Goal: Task Accomplishment & Management: Use online tool/utility

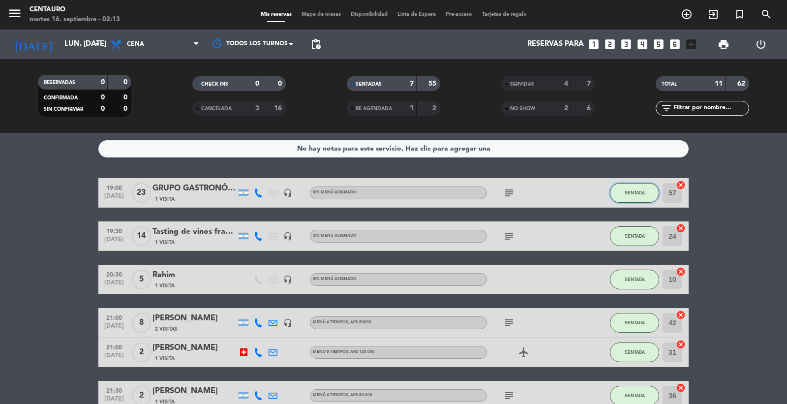
click at [640, 185] on button "SENTADA" at bounding box center [634, 193] width 49 height 20
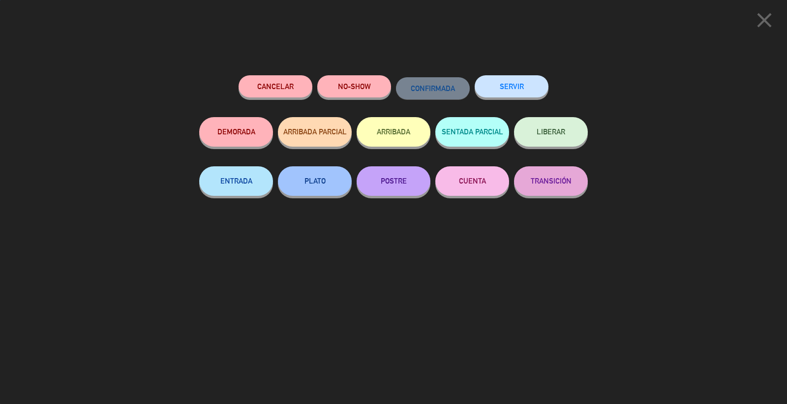
click at [527, 94] on button "SERVIR" at bounding box center [512, 86] width 74 height 22
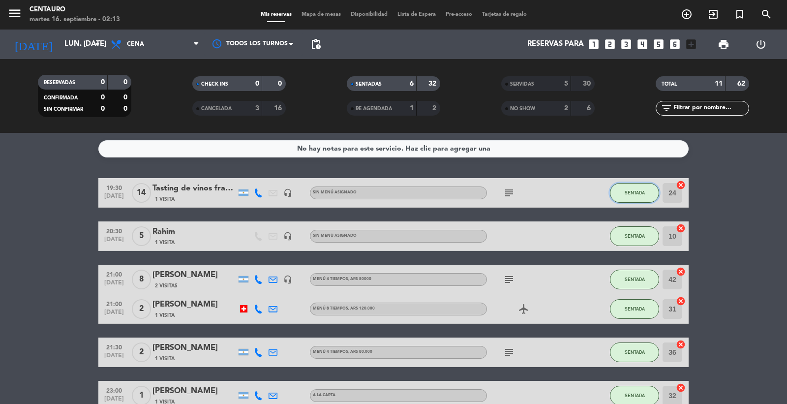
click at [627, 202] on button "SENTADA" at bounding box center [634, 193] width 49 height 20
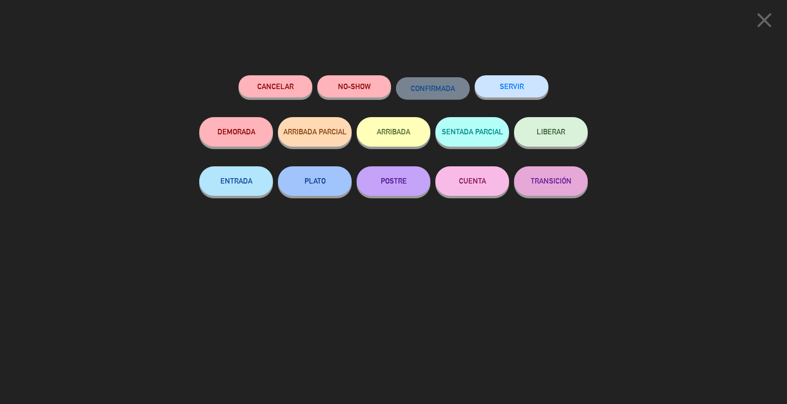
click at [627, 200] on div "close Cancelar NO-SHOW CONFIRMADA SERVIR DEMORADA ARRIBADA PARCIAL ARRIBADA SEN…" at bounding box center [393, 202] width 787 height 404
click at [513, 74] on div "Cancelar NO-SHOW CONFIRMADA SERVIR DEMORADA ARRIBADA PARCIAL ARRIBADA SENTADA P…" at bounding box center [393, 235] width 402 height 335
click at [531, 90] on button "SERVIR" at bounding box center [512, 86] width 74 height 22
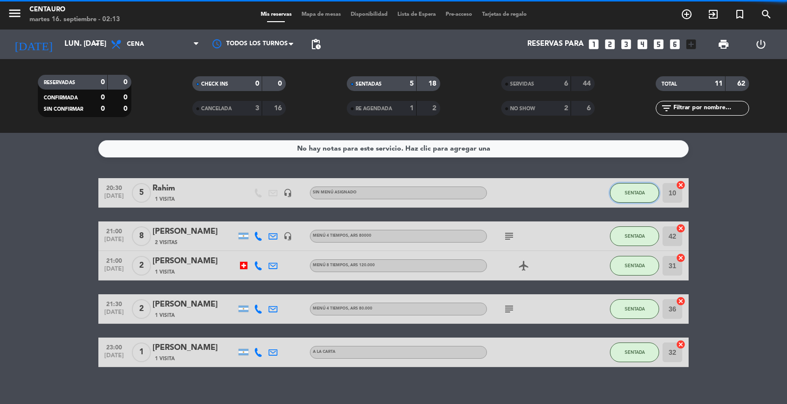
click at [646, 191] on button "SENTADA" at bounding box center [634, 193] width 49 height 20
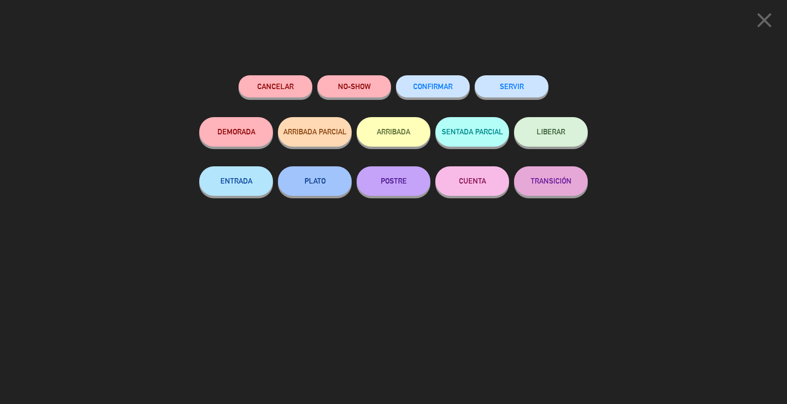
click at [497, 87] on button "SERVIR" at bounding box center [512, 86] width 74 height 22
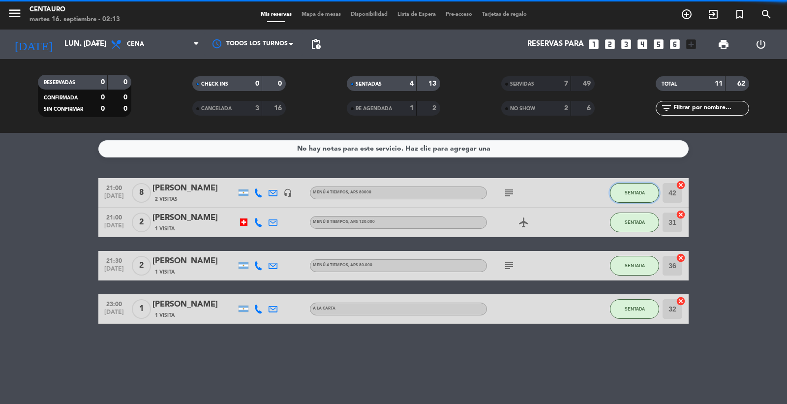
click at [619, 188] on button "SENTADA" at bounding box center [634, 193] width 49 height 20
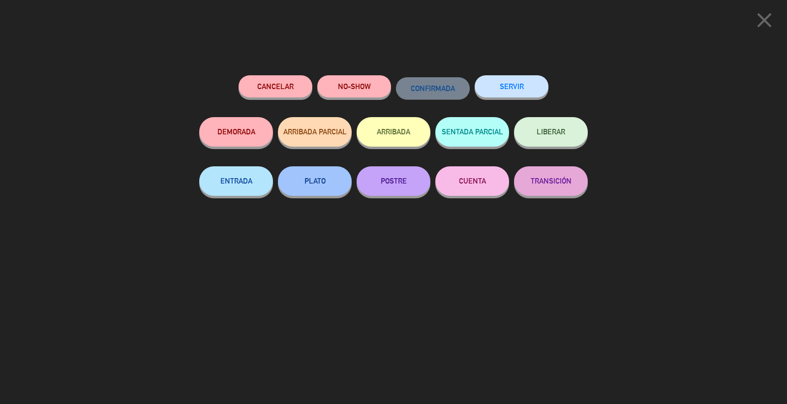
click at [525, 89] on button "SERVIR" at bounding box center [512, 86] width 74 height 22
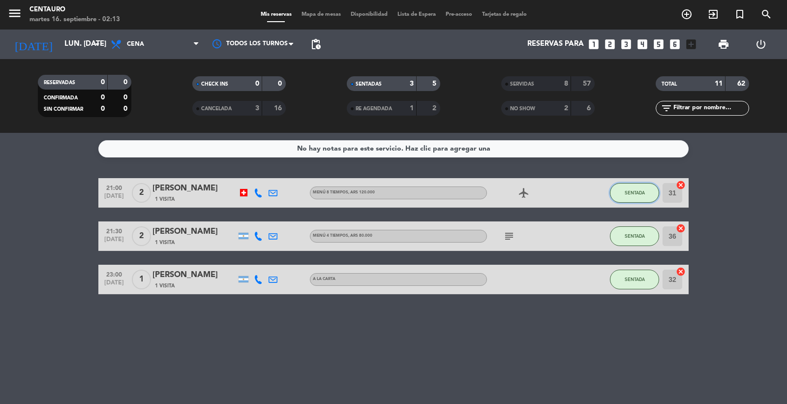
click at [613, 184] on button "SENTADA" at bounding box center [634, 193] width 49 height 20
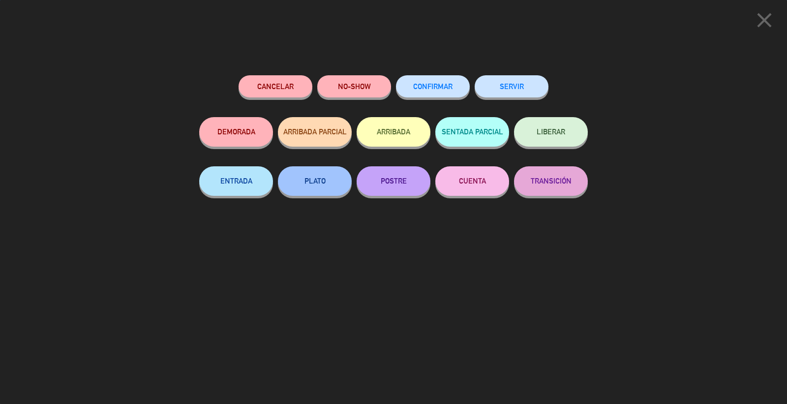
click at [527, 84] on button "SERVIR" at bounding box center [512, 86] width 74 height 22
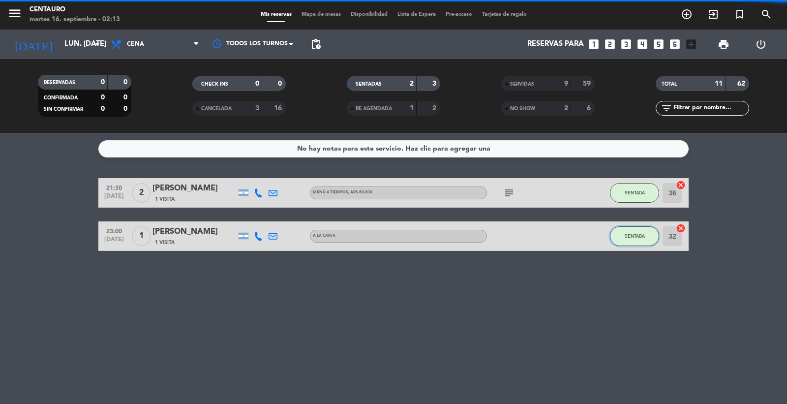
click at [636, 226] on button "SENTADA" at bounding box center [634, 236] width 49 height 20
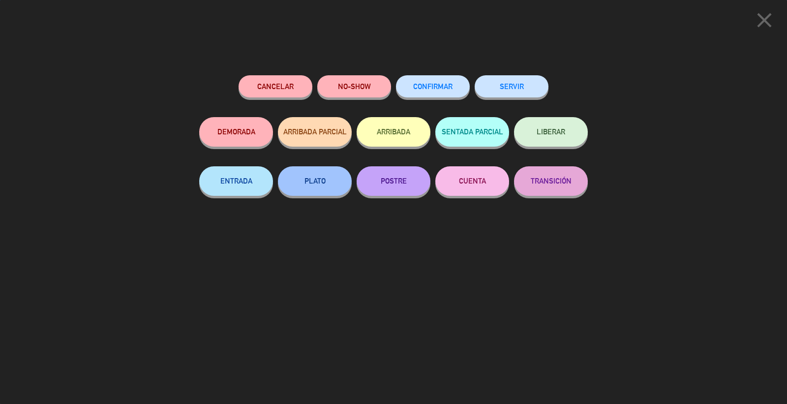
click at [527, 80] on button "SERVIR" at bounding box center [512, 86] width 74 height 22
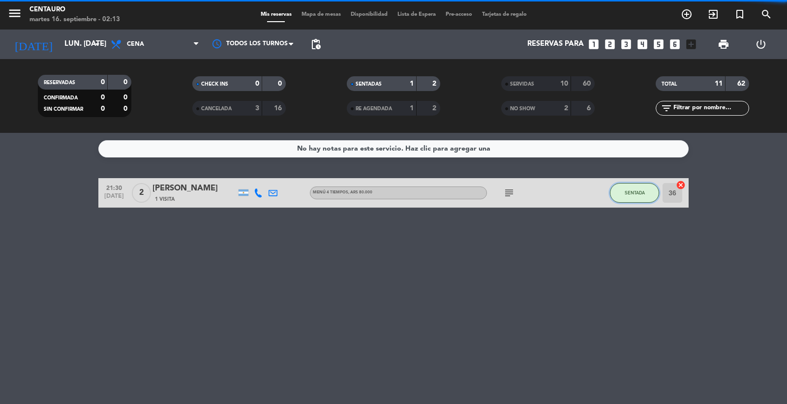
click at [632, 199] on button "SENTADA" at bounding box center [634, 193] width 49 height 20
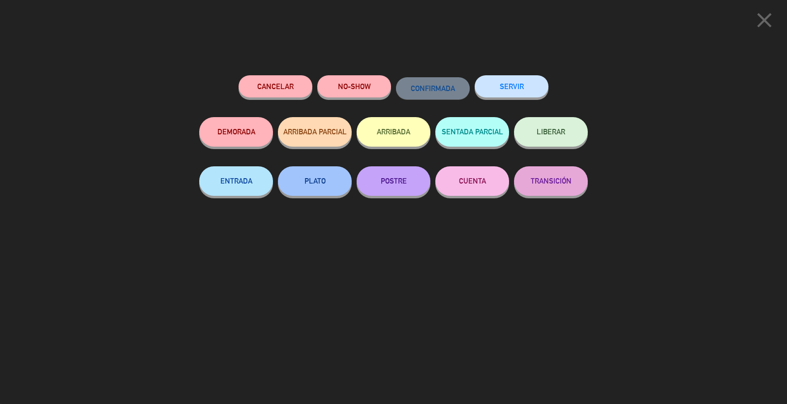
click at [501, 98] on div "SERVIR" at bounding box center [512, 96] width 74 height 42
click at [498, 74] on div "Cancelar NO-SHOW CONFIRMADA SERVIR DEMORADA ARRIBADA PARCIAL ARRIBADA SENTADA P…" at bounding box center [393, 235] width 402 height 335
click at [509, 86] on button "SERVIR" at bounding box center [512, 86] width 74 height 22
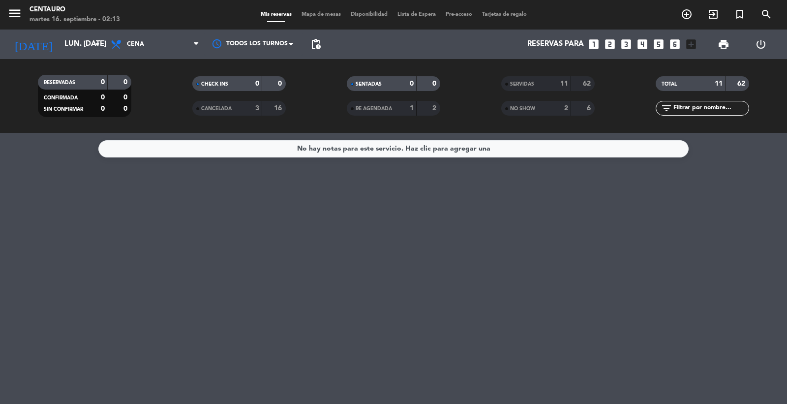
click at [50, 31] on div "[DATE] lun. [DATE] arrow_drop_down" at bounding box center [56, 45] width 98 height 30
click at [75, 39] on input "lun. [DATE]" at bounding box center [107, 44] width 95 height 19
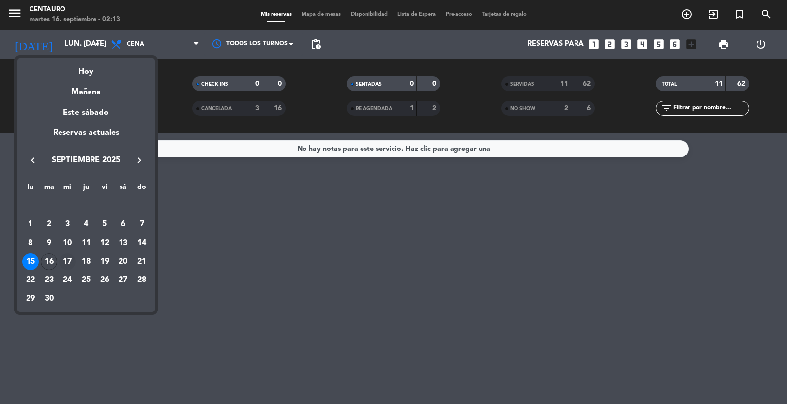
click at [68, 261] on div "17" at bounding box center [67, 261] width 17 height 17
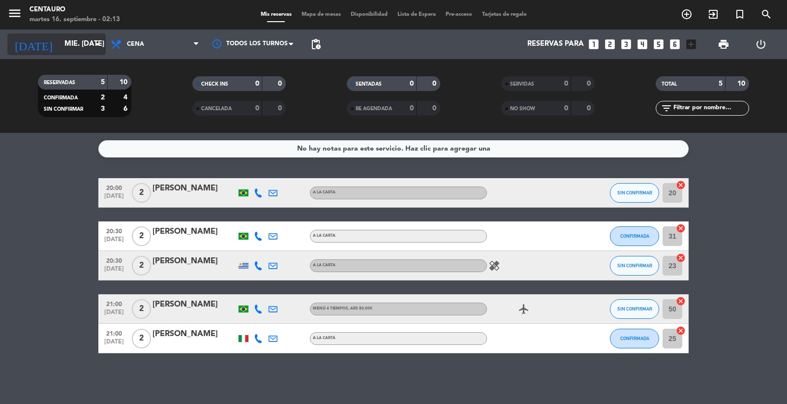
click at [68, 54] on div "[DATE] mié. [DATE] arrow_drop_down" at bounding box center [56, 44] width 98 height 22
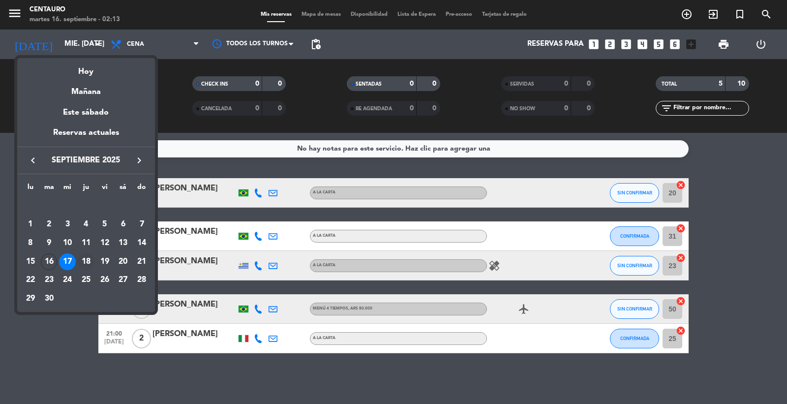
click at [84, 254] on div "18" at bounding box center [86, 261] width 17 height 17
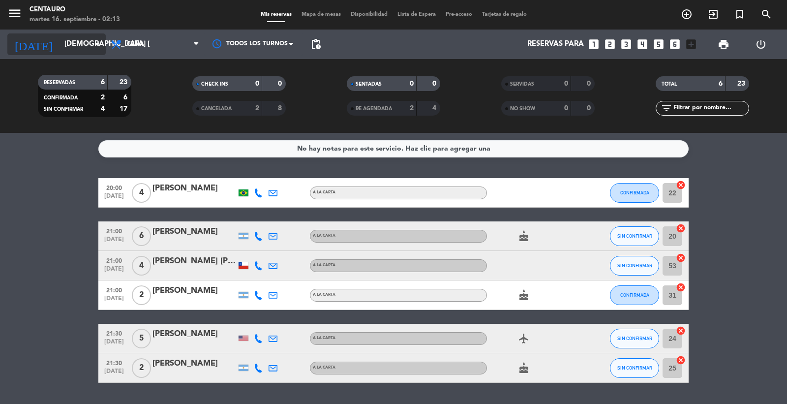
click at [60, 37] on input "[DEMOGRAPHIC_DATA] [DATE]" at bounding box center [107, 44] width 95 height 19
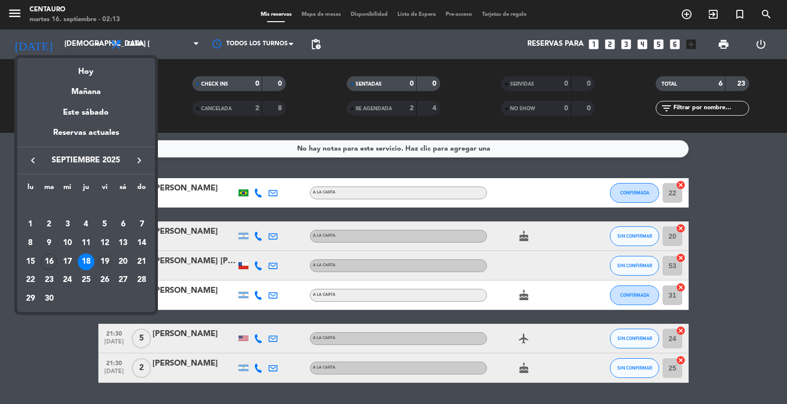
click at [109, 261] on div "19" at bounding box center [104, 261] width 17 height 17
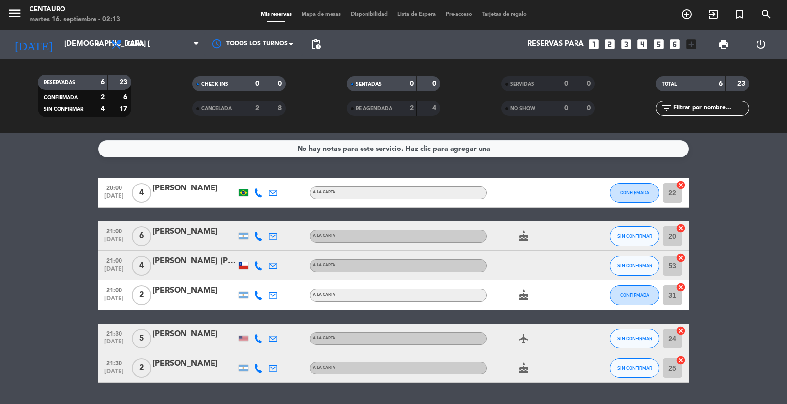
type input "vie. [DATE]"
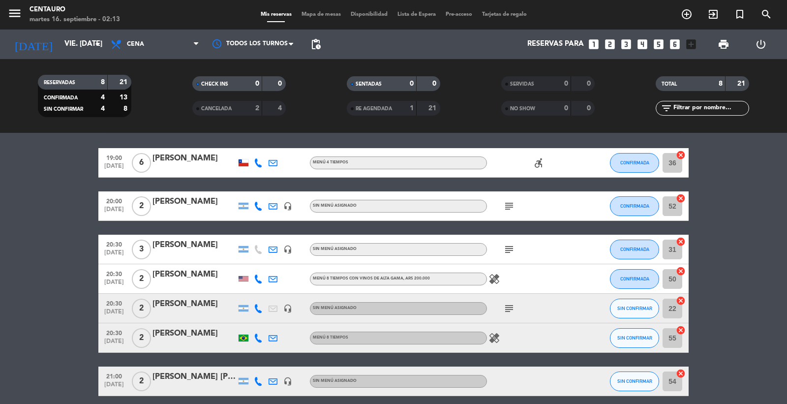
scroll to position [5, 0]
